Goal: Navigation & Orientation: Find specific page/section

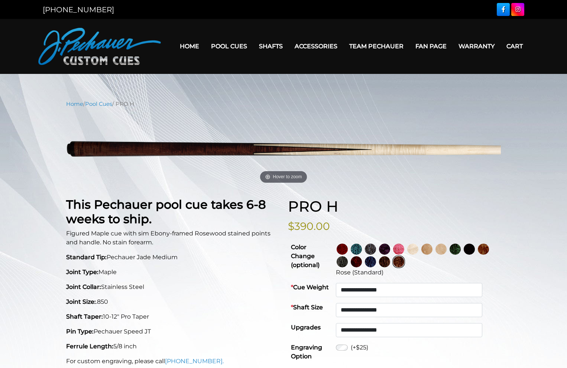
click at [243, 262] on p "Standard Tip: Pechauer Jade Medium" at bounding box center [172, 257] width 213 height 9
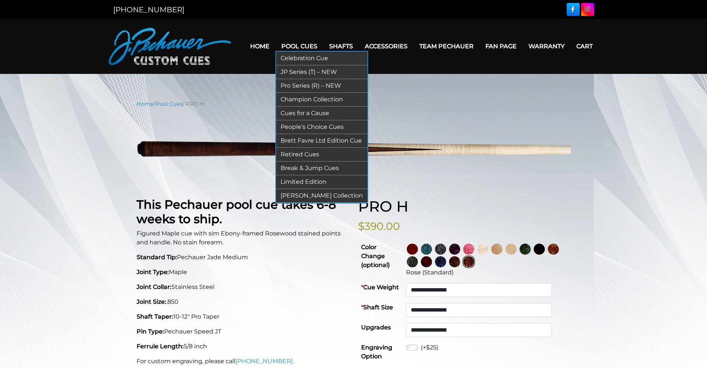
click at [329, 196] on link "[PERSON_NAME] Collection" at bounding box center [321, 196] width 91 height 14
